Goal: Navigation & Orientation: Find specific page/section

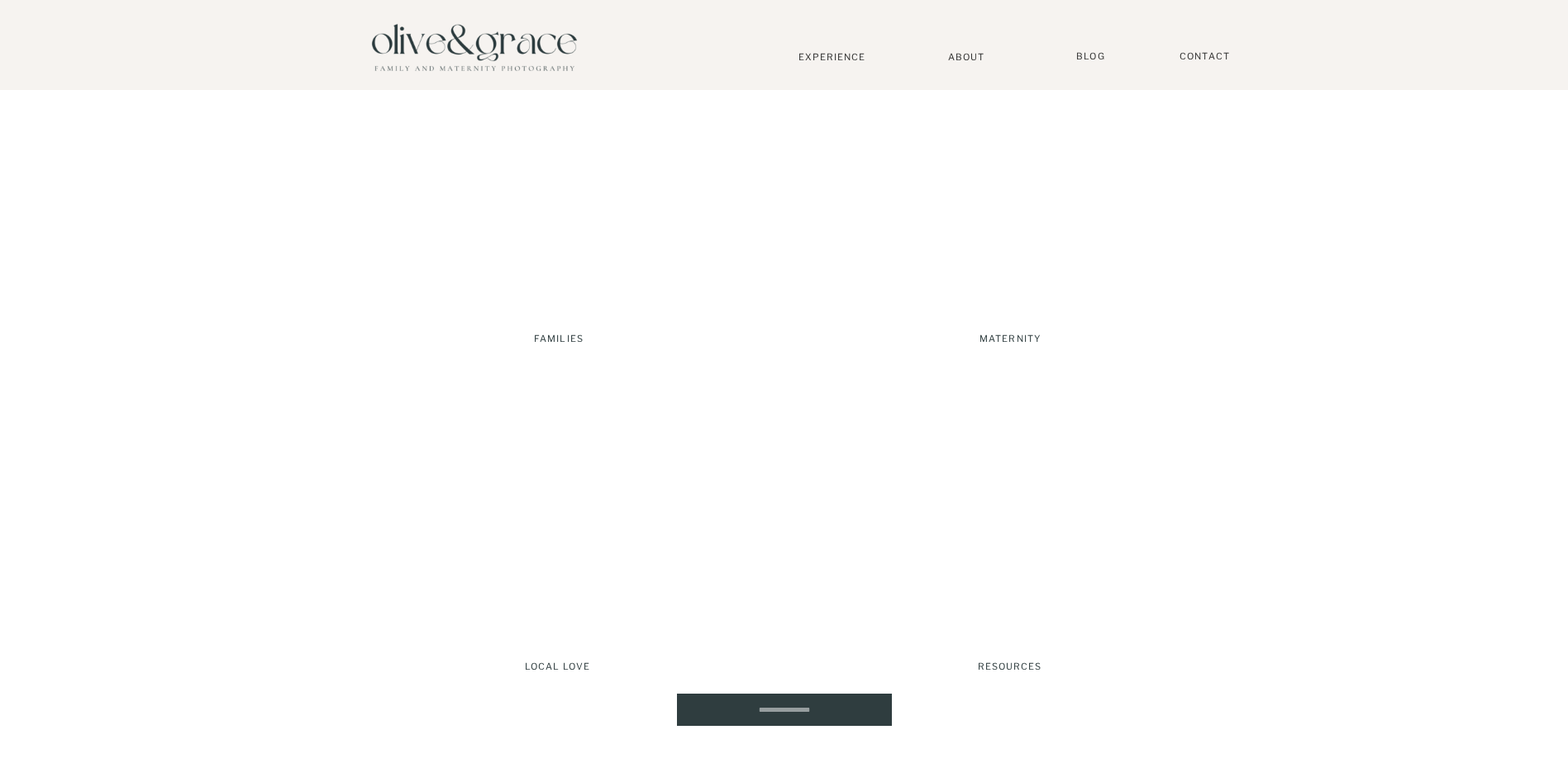
scroll to position [3388, 0]
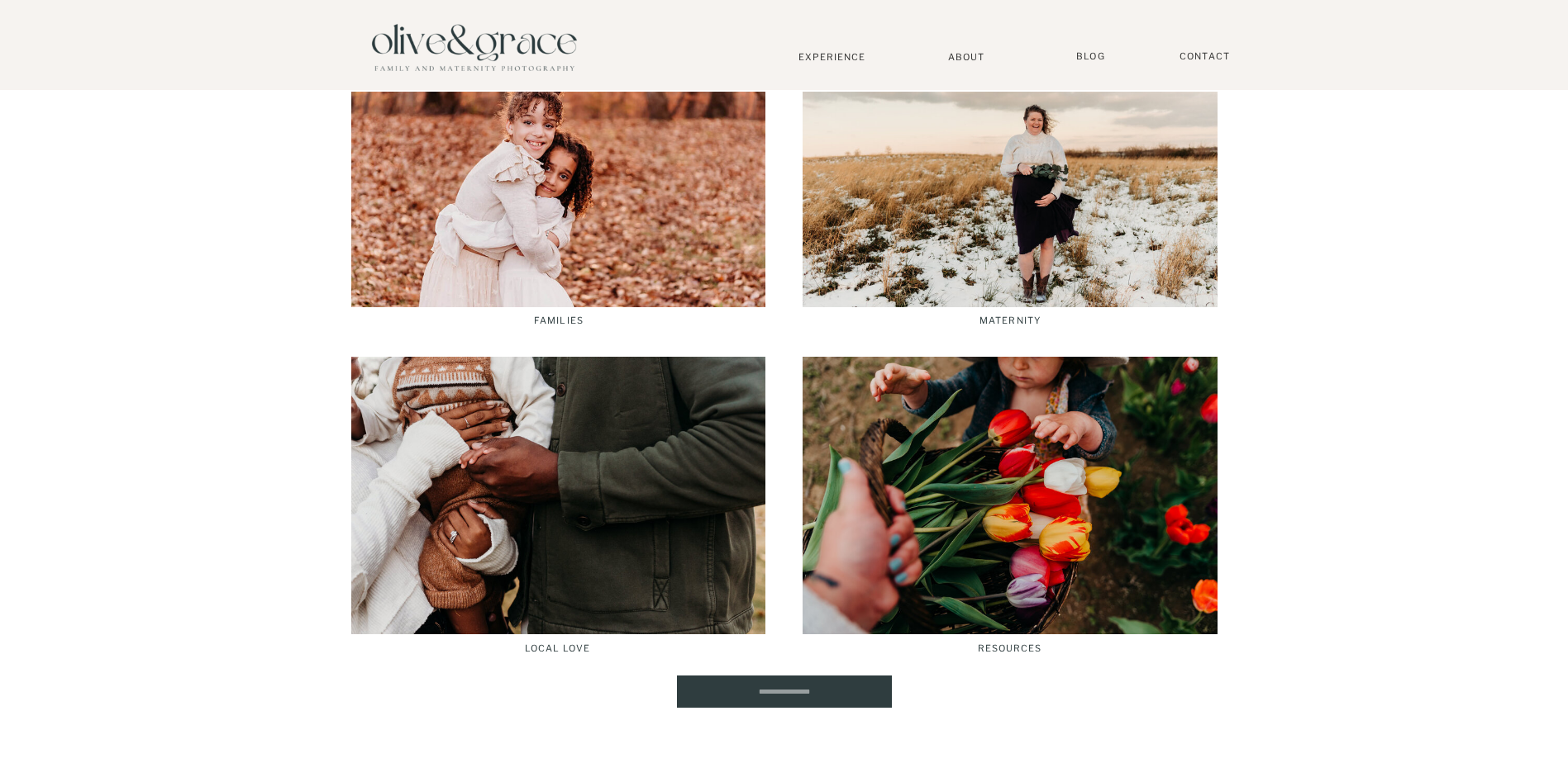
click at [580, 519] on div at bounding box center [559, 496] width 414 height 277
click at [533, 275] on div at bounding box center [559, 168] width 414 height 277
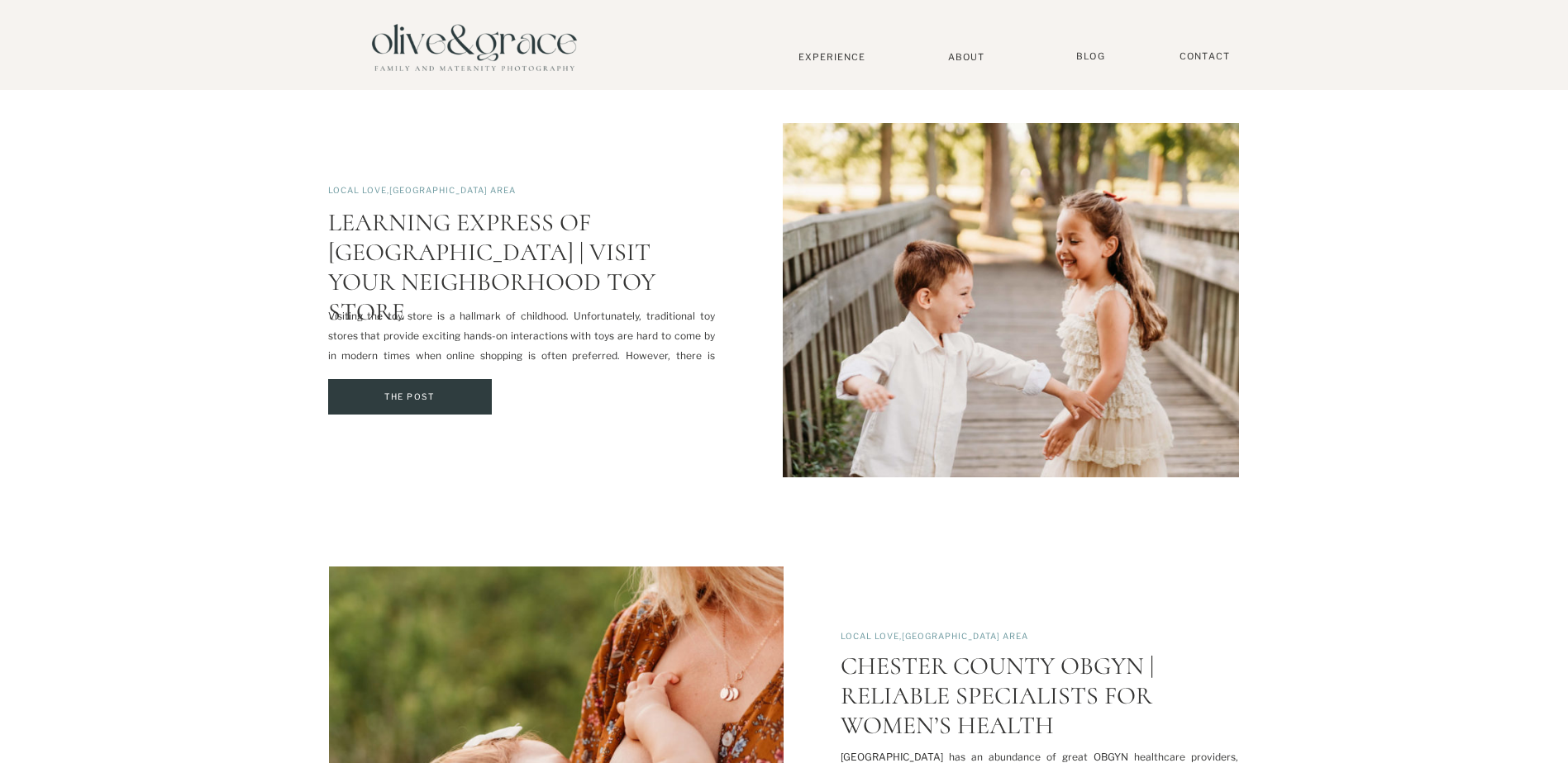
scroll to position [2644, 0]
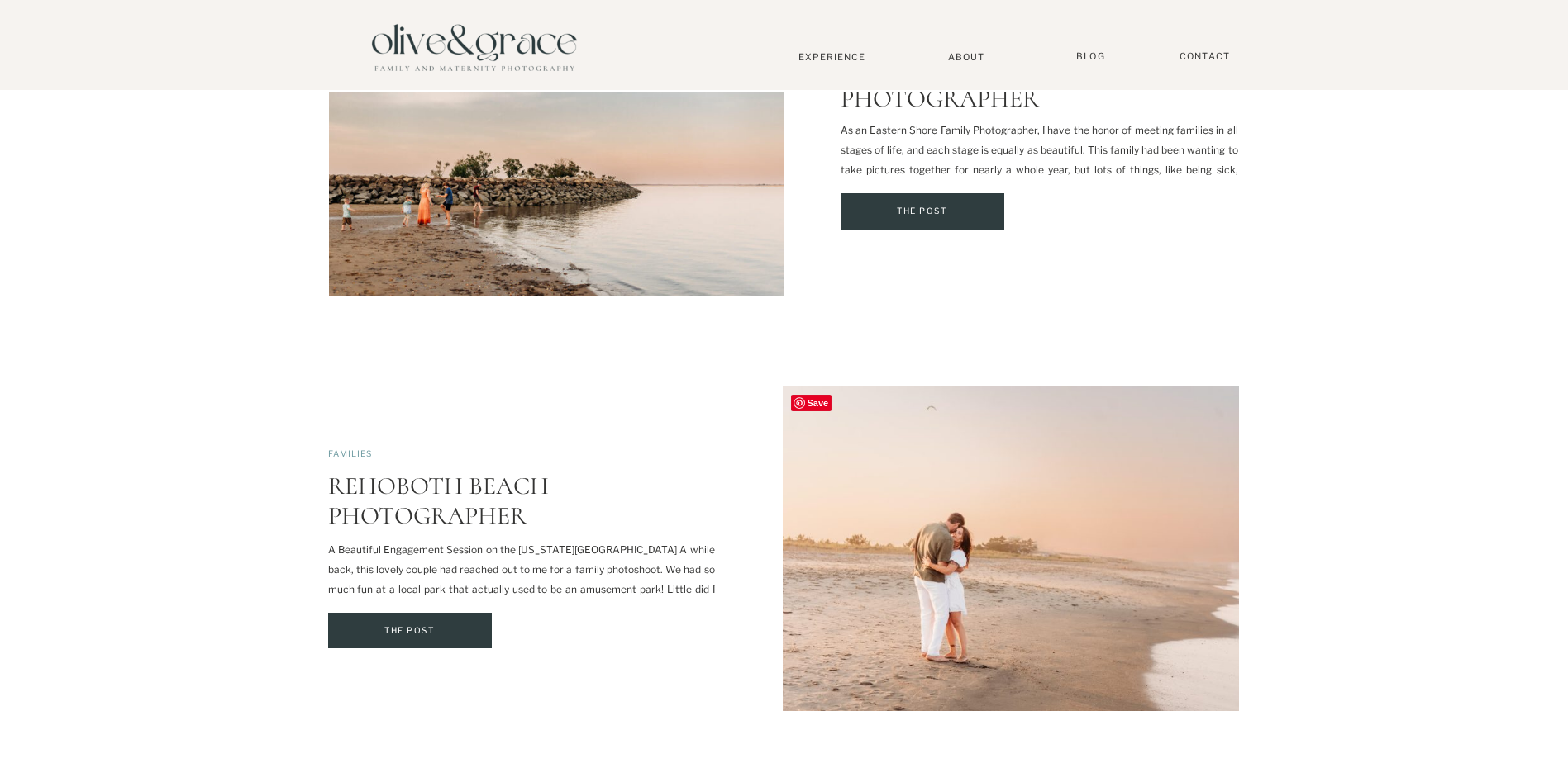
scroll to position [2148, 0]
